Goal: Navigation & Orientation: Find specific page/section

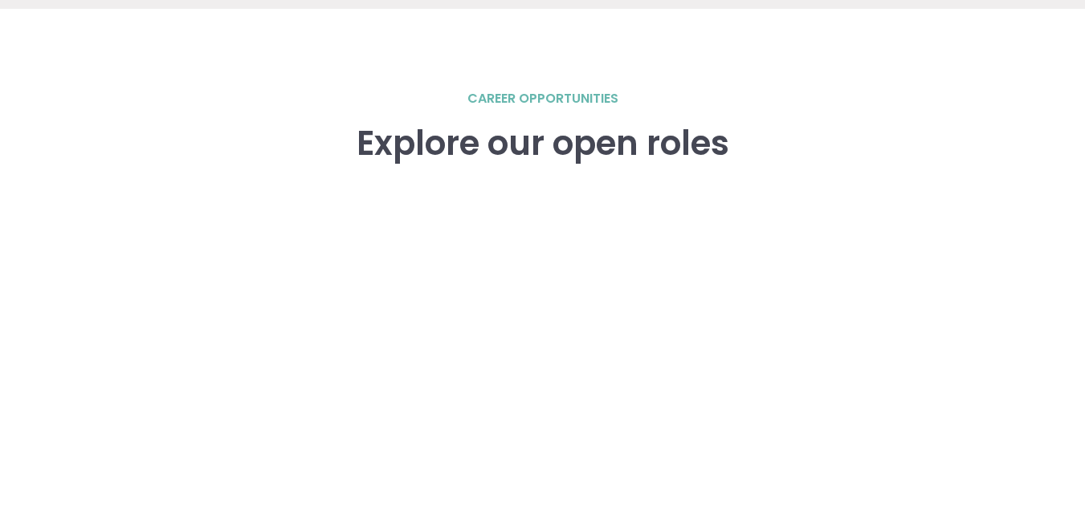
scroll to position [2221, 0]
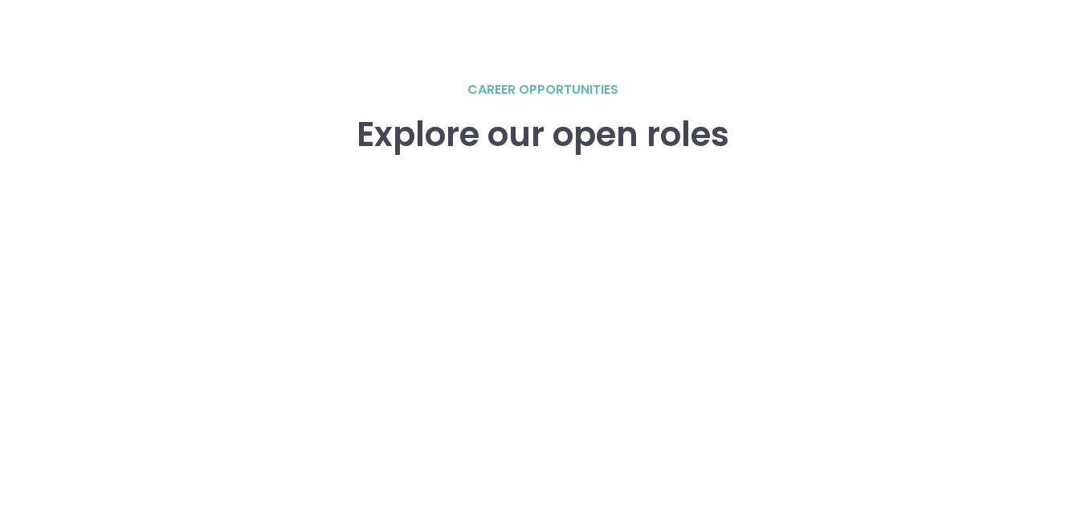
click at [226, 145] on div "career opportunities Explore our open roles" at bounding box center [543, 425] width 1028 height 690
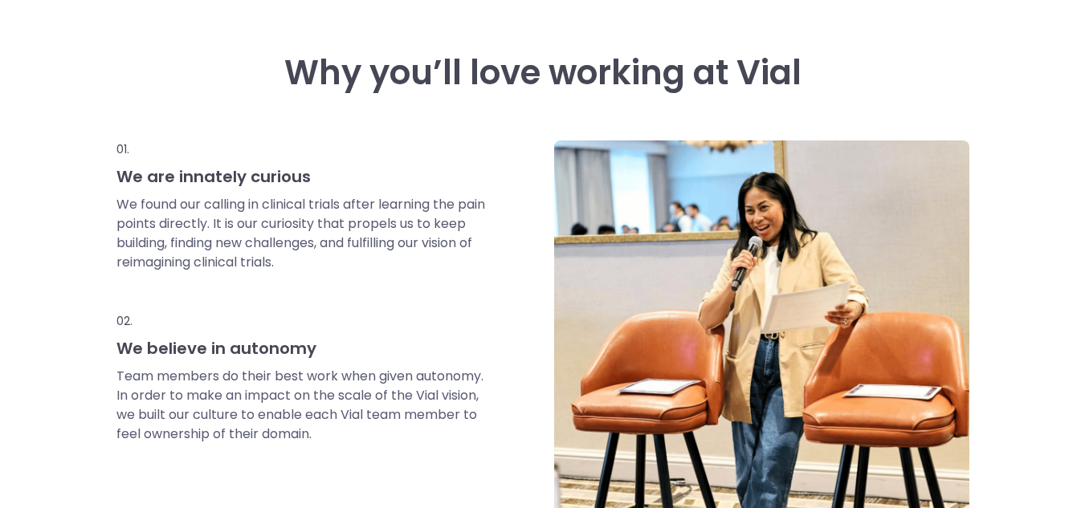
scroll to position [0, 0]
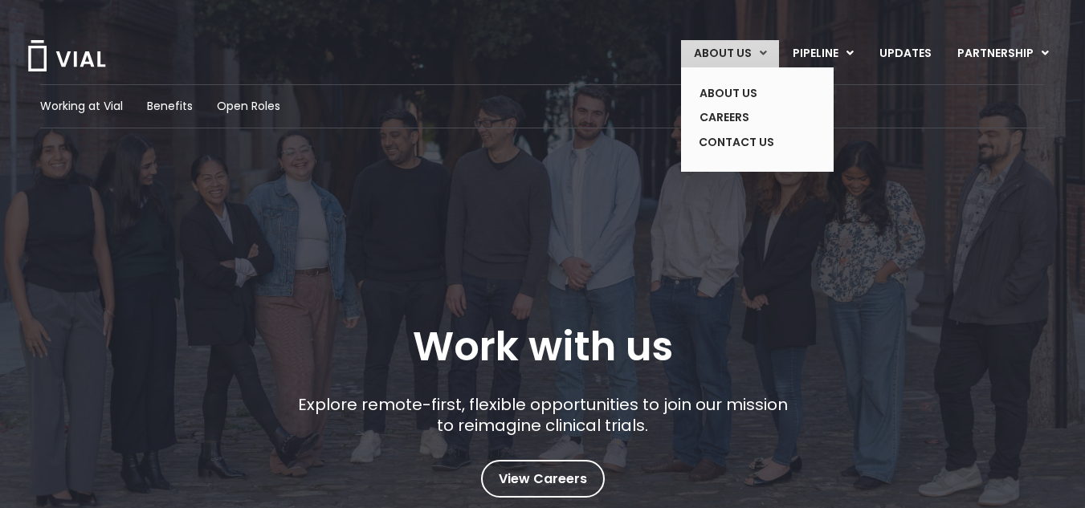
click at [755, 51] on link "ABOUT US" at bounding box center [730, 53] width 98 height 27
click at [737, 139] on link "CONTACT US" at bounding box center [744, 143] width 117 height 26
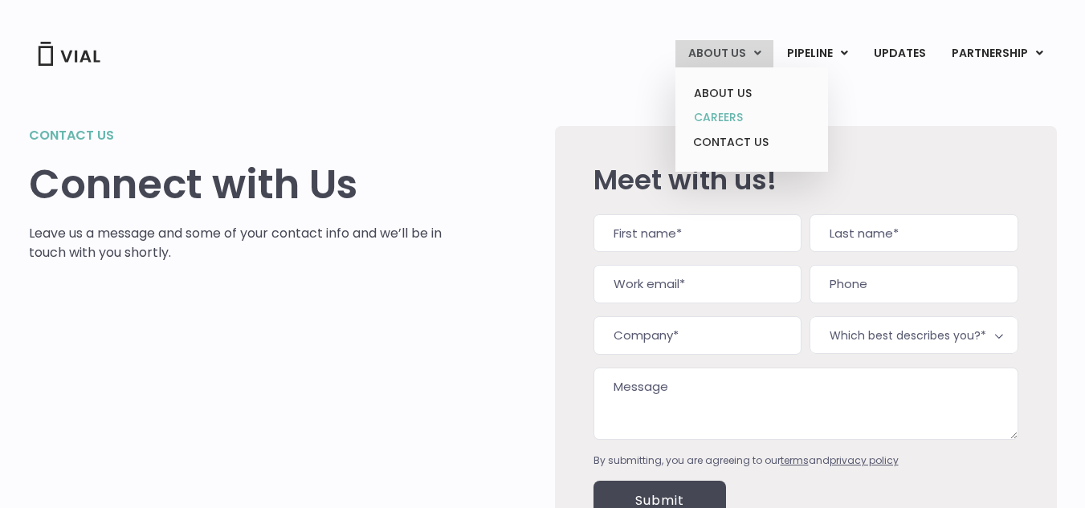
click at [710, 115] on link "CAREERS" at bounding box center [751, 117] width 140 height 25
